Goal: Complete application form: Complete application form

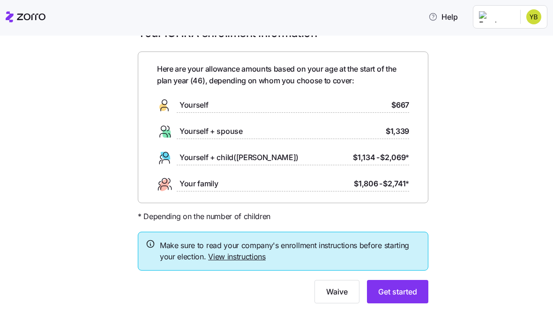
scroll to position [38, 0]
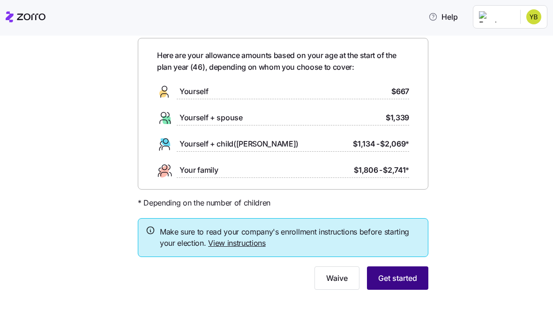
click at [405, 277] on span "Get started" at bounding box center [397, 278] width 39 height 11
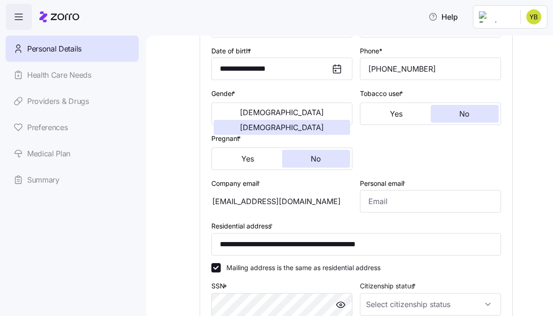
scroll to position [142, 0]
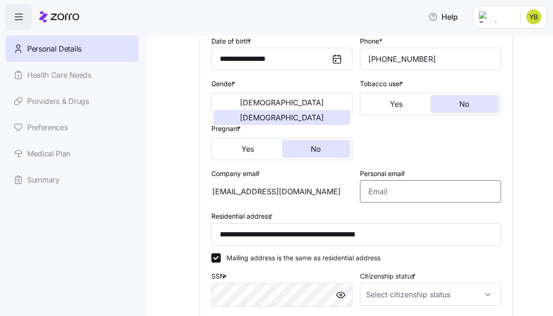
click at [447, 198] on input "Personal email *" at bounding box center [430, 191] width 141 height 22
type input "[EMAIL_ADDRESS][DOMAIN_NAME]"
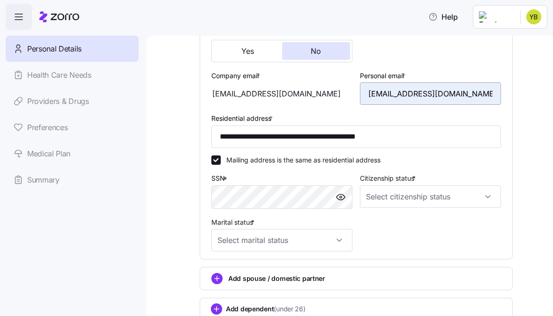
scroll to position [240, 0]
click at [489, 194] on input "Citizenship status *" at bounding box center [430, 196] width 141 height 22
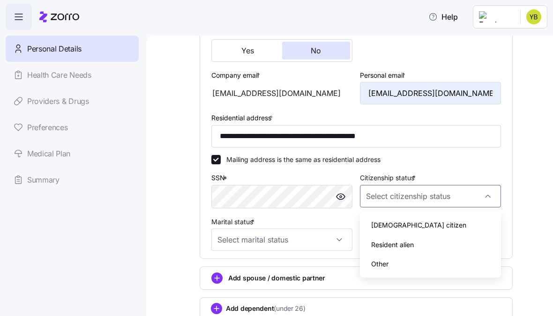
click at [396, 224] on span "[DEMOGRAPHIC_DATA] citizen" at bounding box center [418, 225] width 95 height 10
type input "[DEMOGRAPHIC_DATA] citizen"
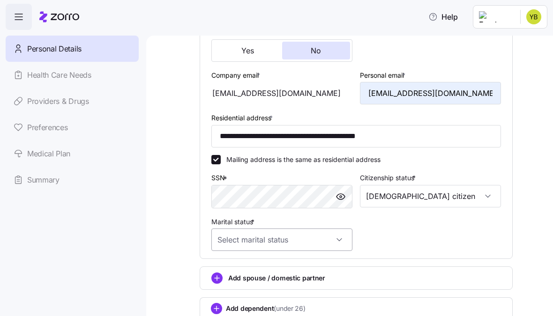
click at [339, 242] on input "Marital status *" at bounding box center [281, 240] width 141 height 22
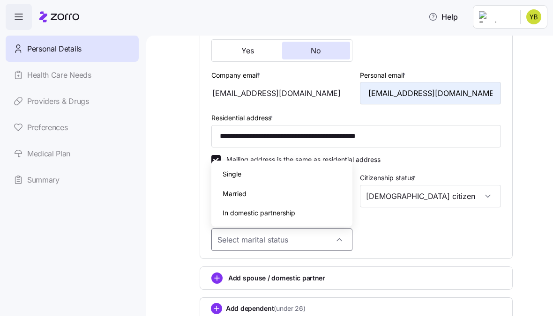
click at [239, 176] on span "Single" at bounding box center [232, 174] width 19 height 10
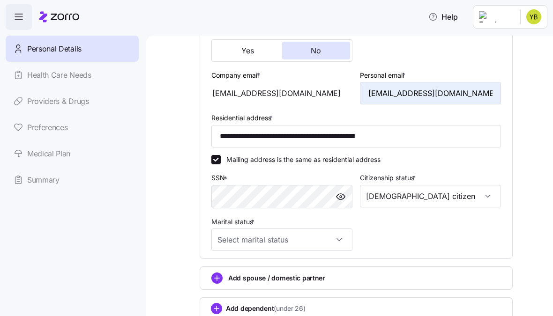
type input "Single"
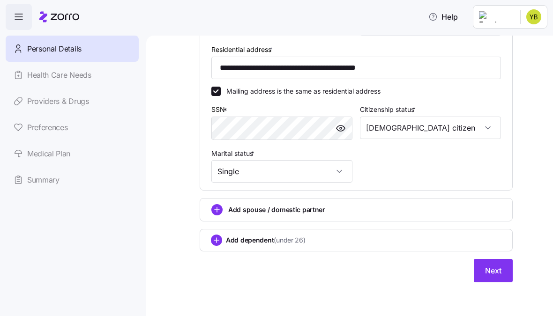
scroll to position [310, 0]
click at [219, 245] on circle "add icon" at bounding box center [216, 240] width 10 height 10
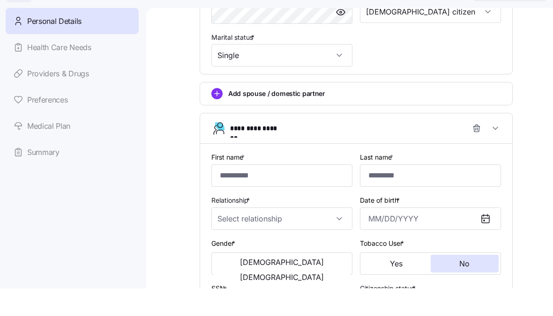
scroll to position [399, 0]
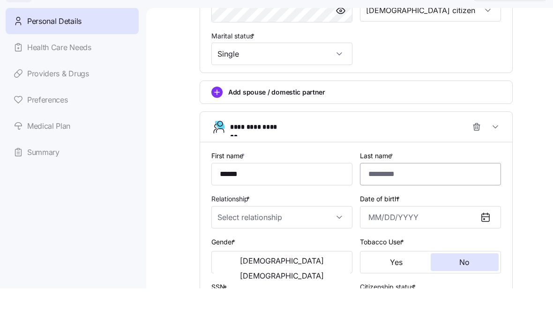
type input "******"
click at [411, 191] on input "Last name *" at bounding box center [430, 202] width 141 height 22
type input "*****"
click at [345, 234] on input "Relationship *" at bounding box center [281, 245] width 141 height 22
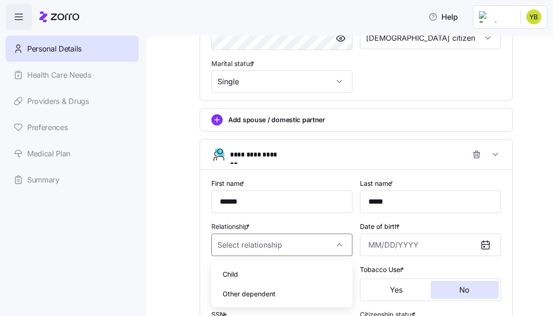
click at [238, 274] on span "Child" at bounding box center [230, 274] width 15 height 10
type input "Child"
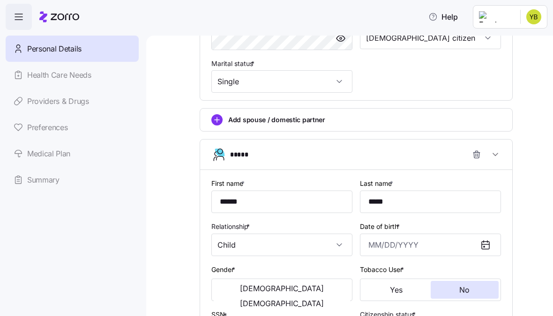
click at [487, 245] on icon at bounding box center [485, 244] width 11 height 11
click at [485, 249] on icon at bounding box center [485, 244] width 11 height 11
click at [408, 242] on input "Date of birth *" at bounding box center [430, 245] width 141 height 22
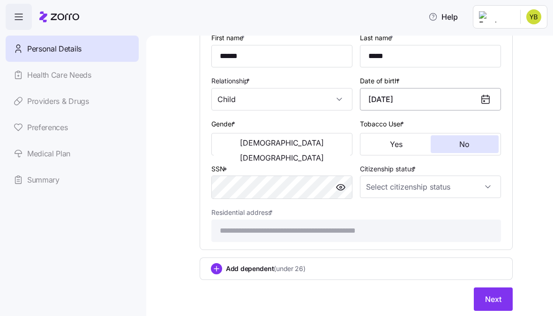
scroll to position [550, 0]
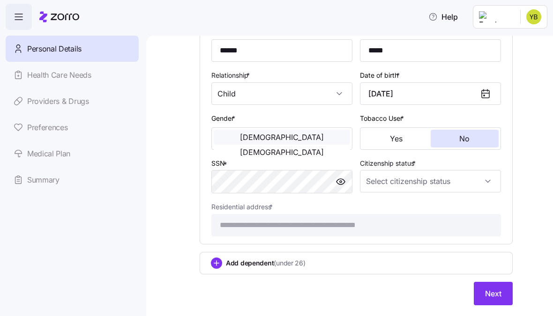
click at [248, 139] on span "[DEMOGRAPHIC_DATA]" at bounding box center [282, 137] width 84 height 7
type input "[DATE]"
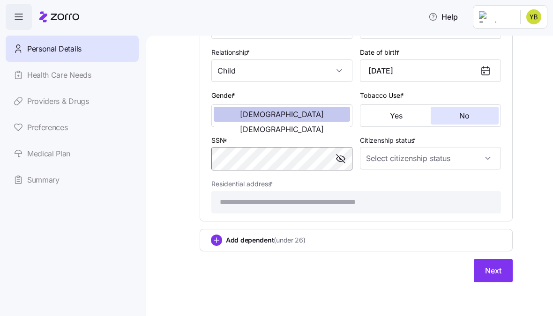
scroll to position [575, 0]
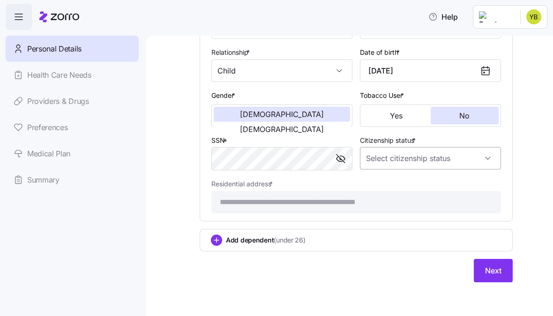
click at [490, 157] on input "Citizenship status *" at bounding box center [430, 158] width 141 height 22
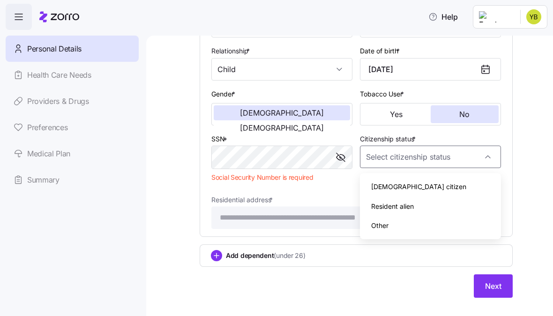
click at [403, 186] on div "[DEMOGRAPHIC_DATA] citizen" at bounding box center [431, 187] width 134 height 20
type input "[DEMOGRAPHIC_DATA] citizen"
